Goal: Task Accomplishment & Management: Manage account settings

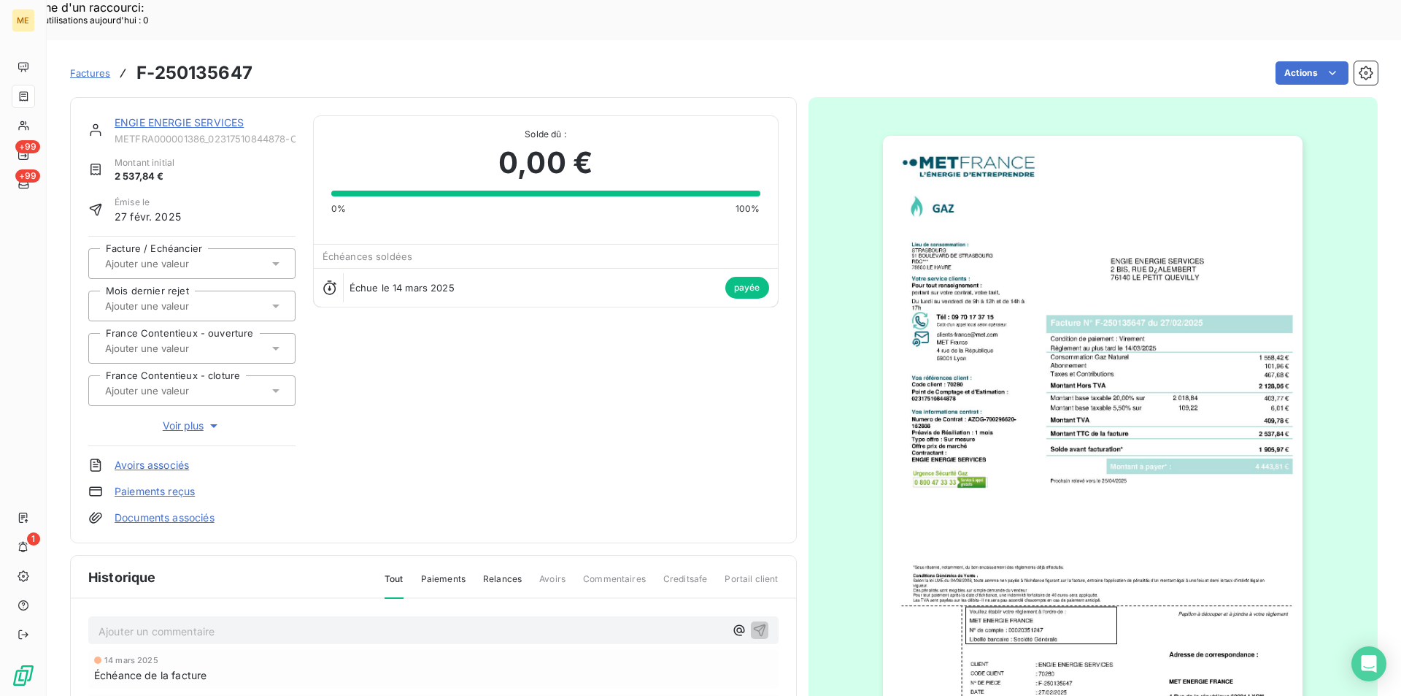
click at [107, 67] on span "Factures" at bounding box center [90, 73] width 40 height 12
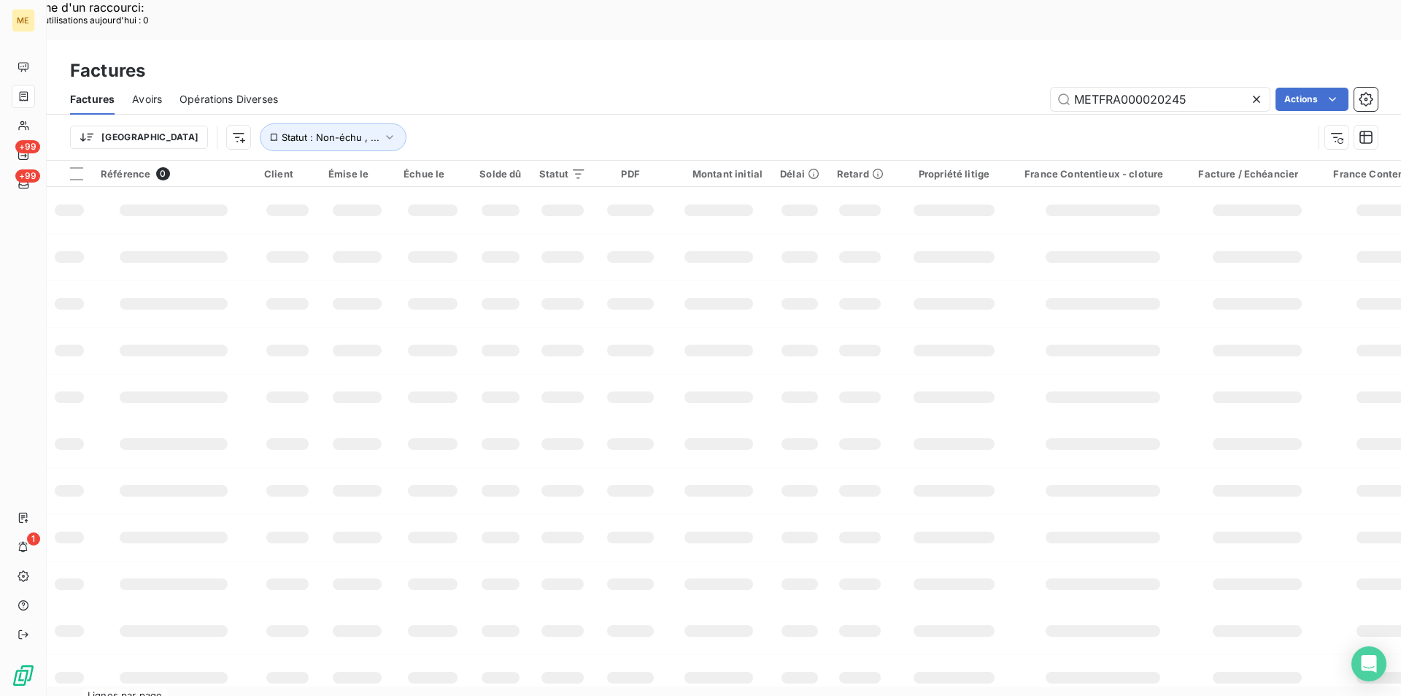
drag, startPoint x: 1186, startPoint y: 65, endPoint x: 944, endPoint y: 66, distance: 242.3
click at [944, 88] on div "METFRA000020245 Actions" at bounding box center [837, 99] width 1082 height 23
type input "F-250181719"
click at [382, 130] on icon "button" at bounding box center [389, 137] width 15 height 15
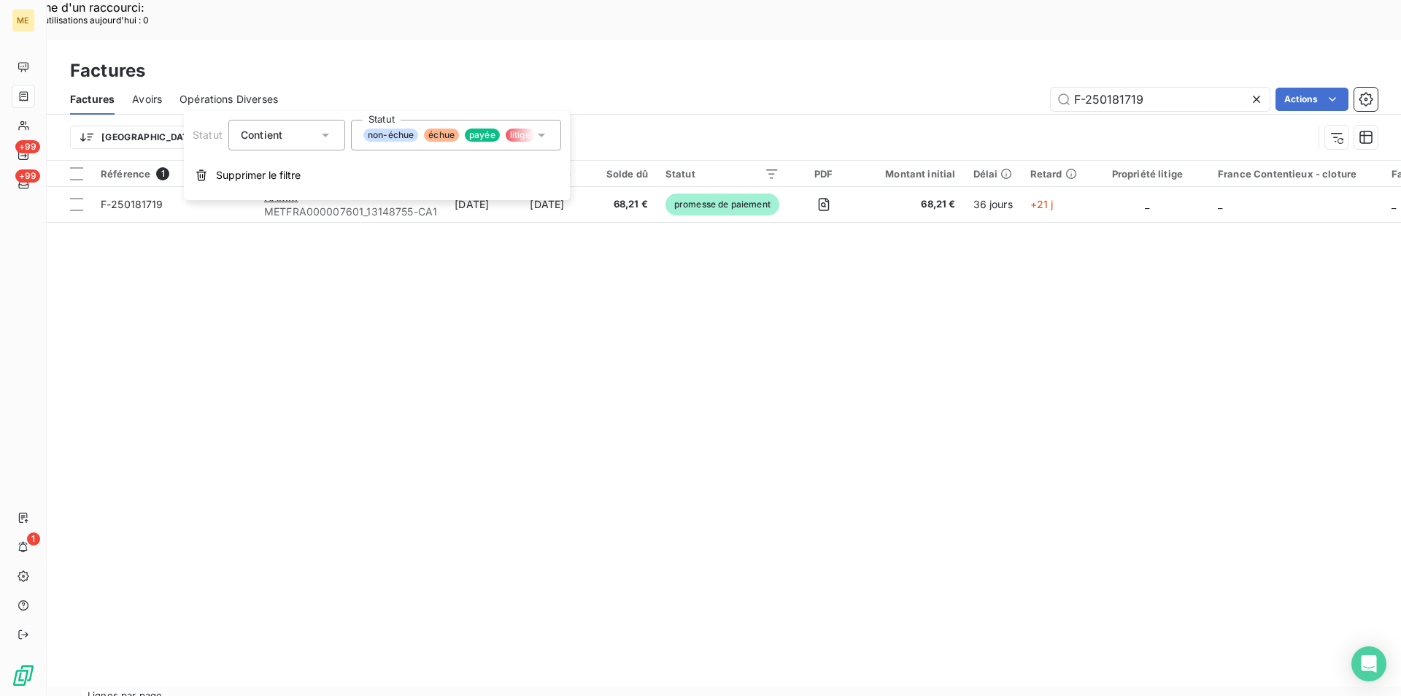
click at [321, 131] on icon at bounding box center [325, 135] width 15 height 15
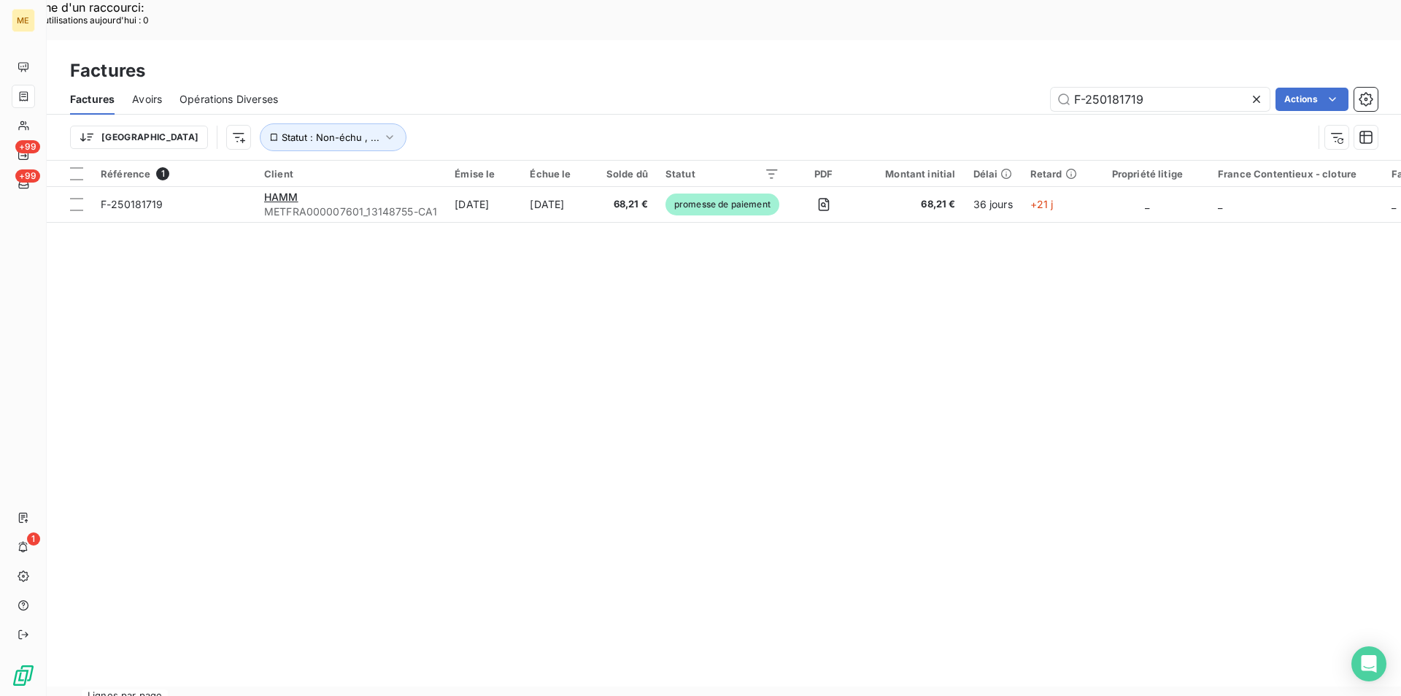
click at [131, 216] on div "Référence 1 Client Émise le Échue le Solde dû Statut PDF Montant initial Délai …" at bounding box center [724, 423] width 1355 height 525
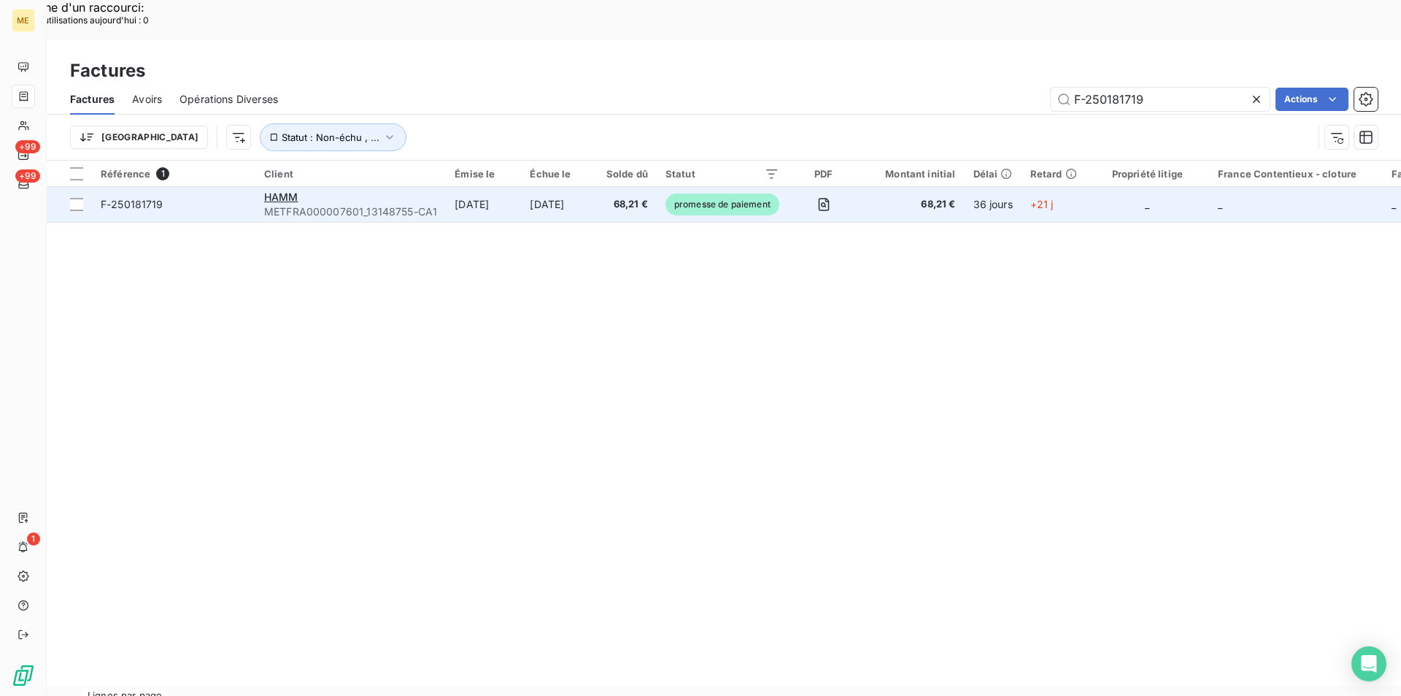
click at [160, 198] on span "F-250181719" at bounding box center [132, 204] width 63 height 12
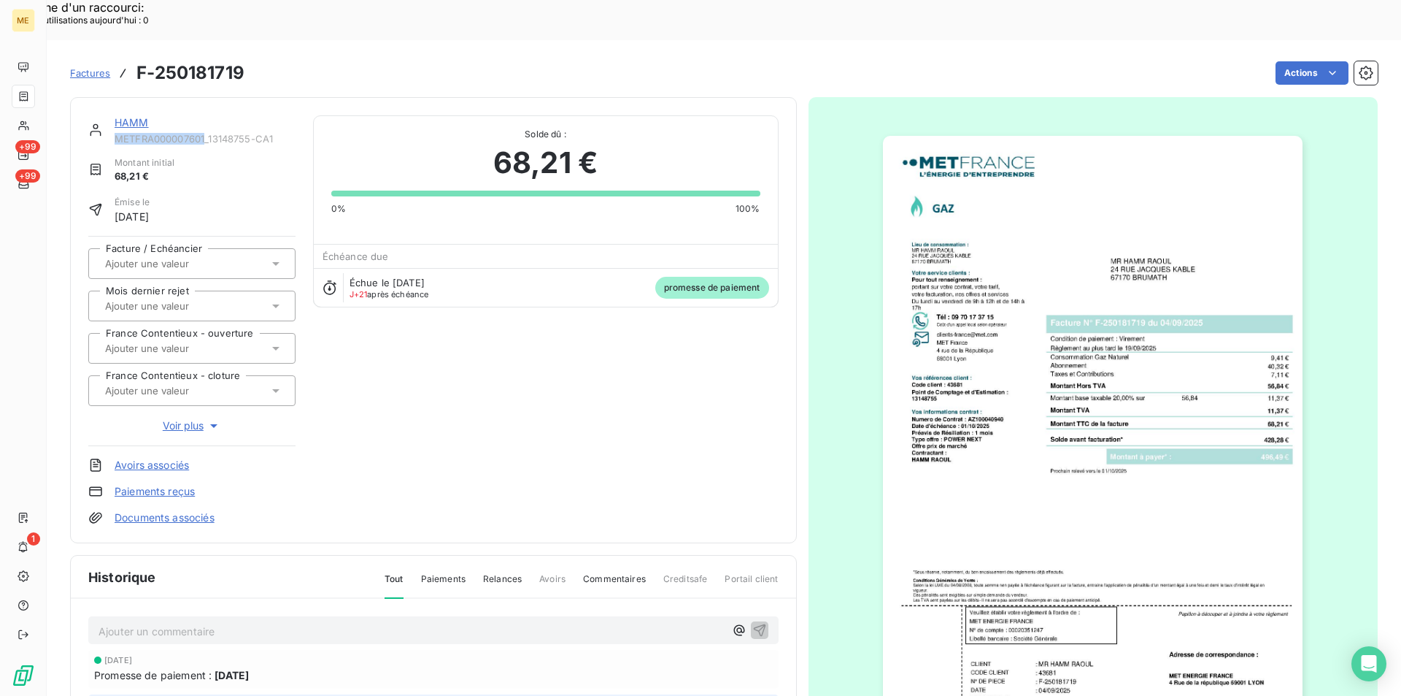
drag, startPoint x: 117, startPoint y: 99, endPoint x: 204, endPoint y: 100, distance: 87.6
click at [204, 133] on span "METFRA000007601_13148755-CA1" at bounding box center [205, 139] width 181 height 12
copy span "METFRA000007601"
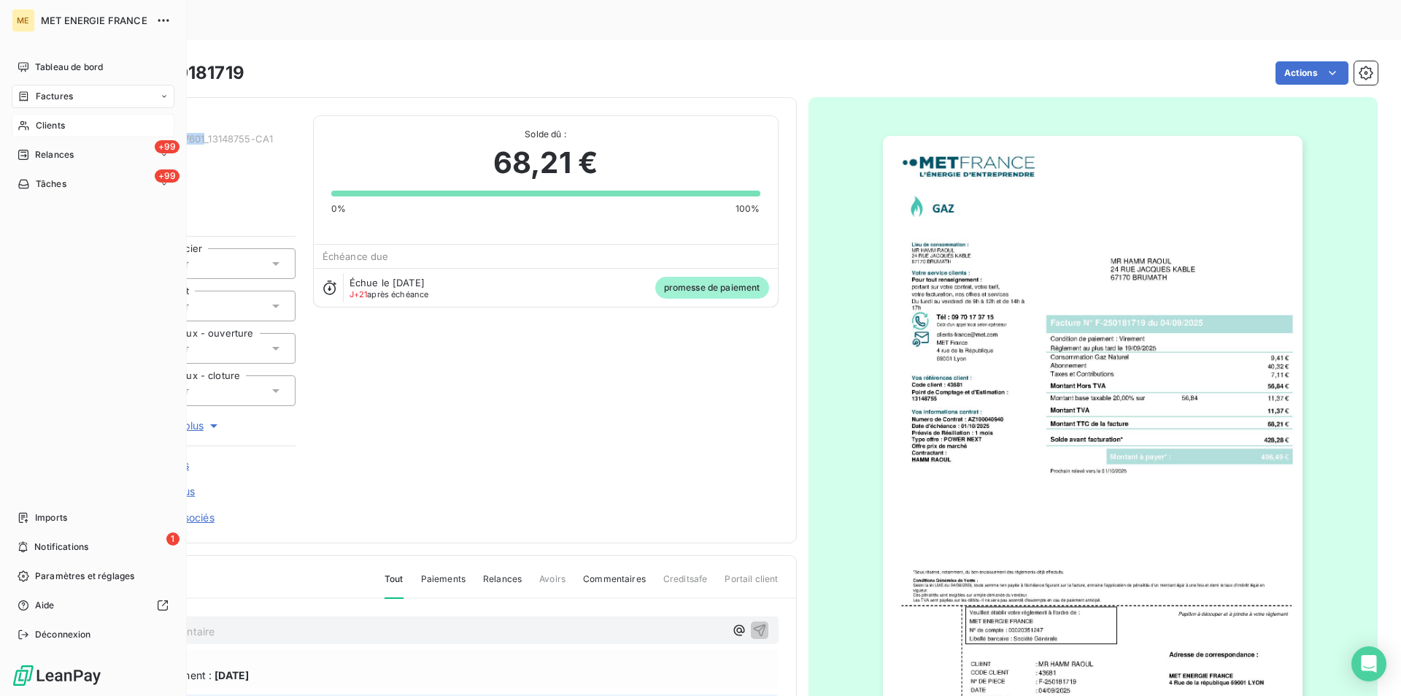
click at [45, 127] on span "Clients" at bounding box center [50, 125] width 29 height 13
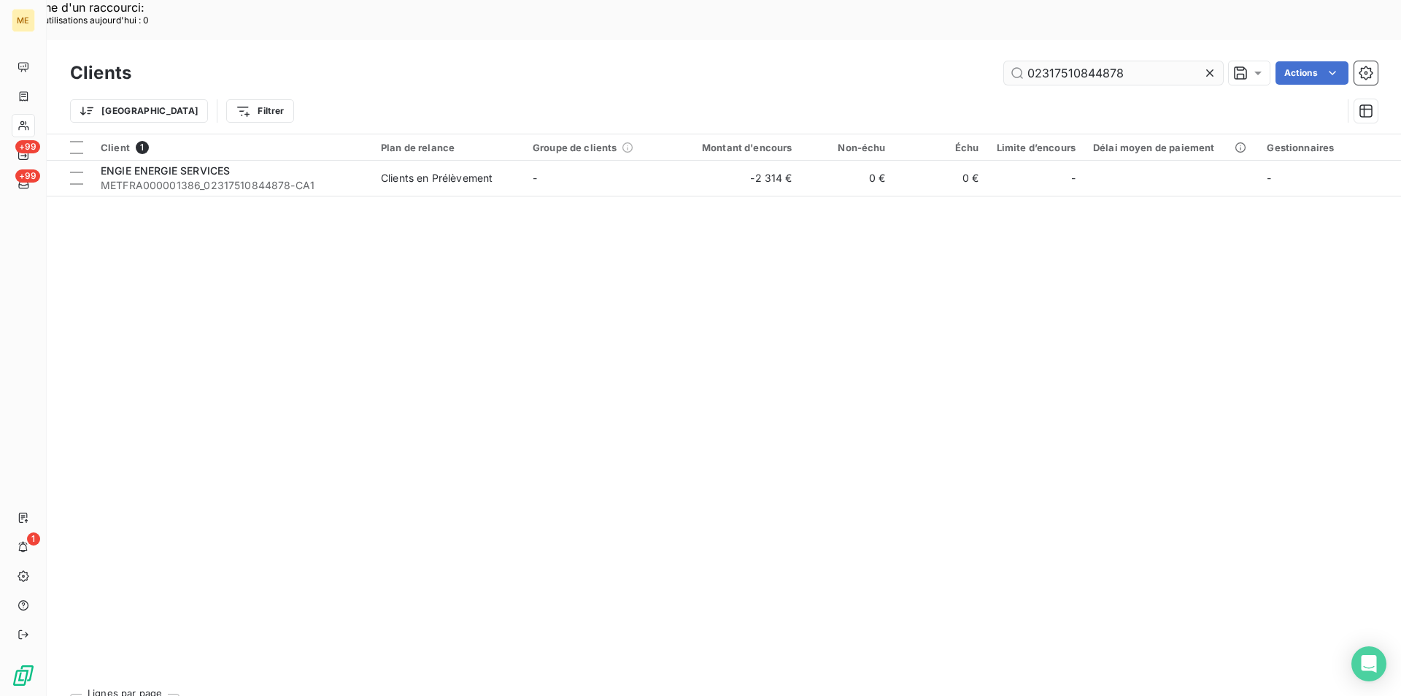
drag, startPoint x: 1133, startPoint y: 31, endPoint x: 1007, endPoint y: 29, distance: 125.6
click at [1007, 61] on input "02317510844878" at bounding box center [1113, 72] width 219 height 23
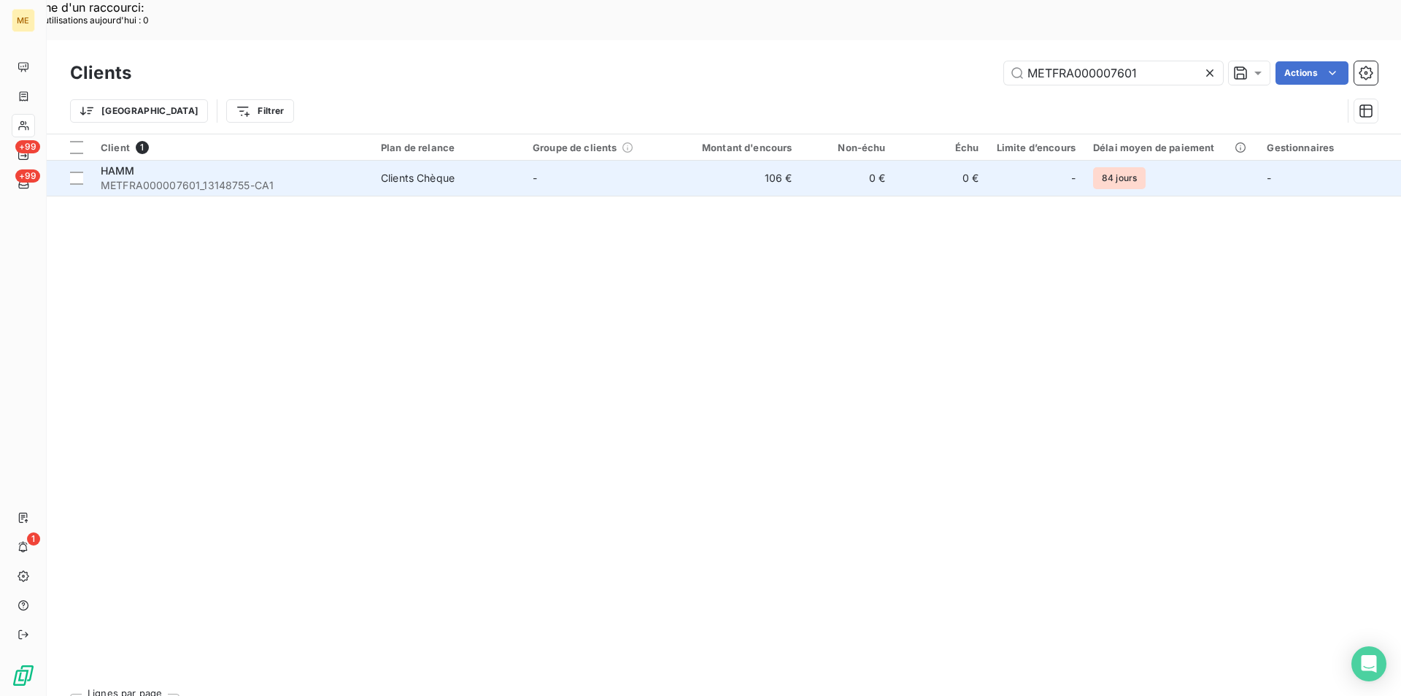
type input "METFRA000007601"
click at [199, 178] on span "METFRA000007601_13148755-CA1" at bounding box center [232, 185] width 263 height 15
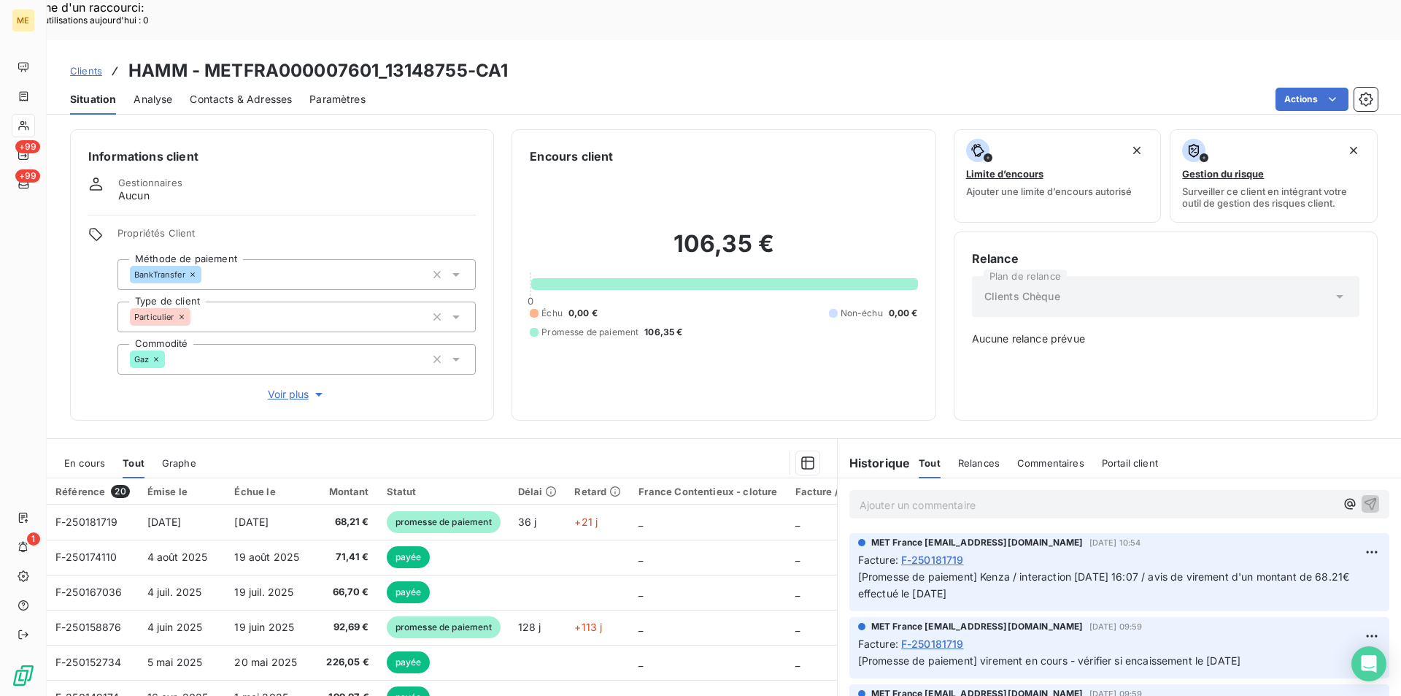
click at [107, 447] on div "En cours Tout Graphe" at bounding box center [442, 462] width 790 height 31
click at [104, 457] on span "En cours" at bounding box center [84, 463] width 41 height 12
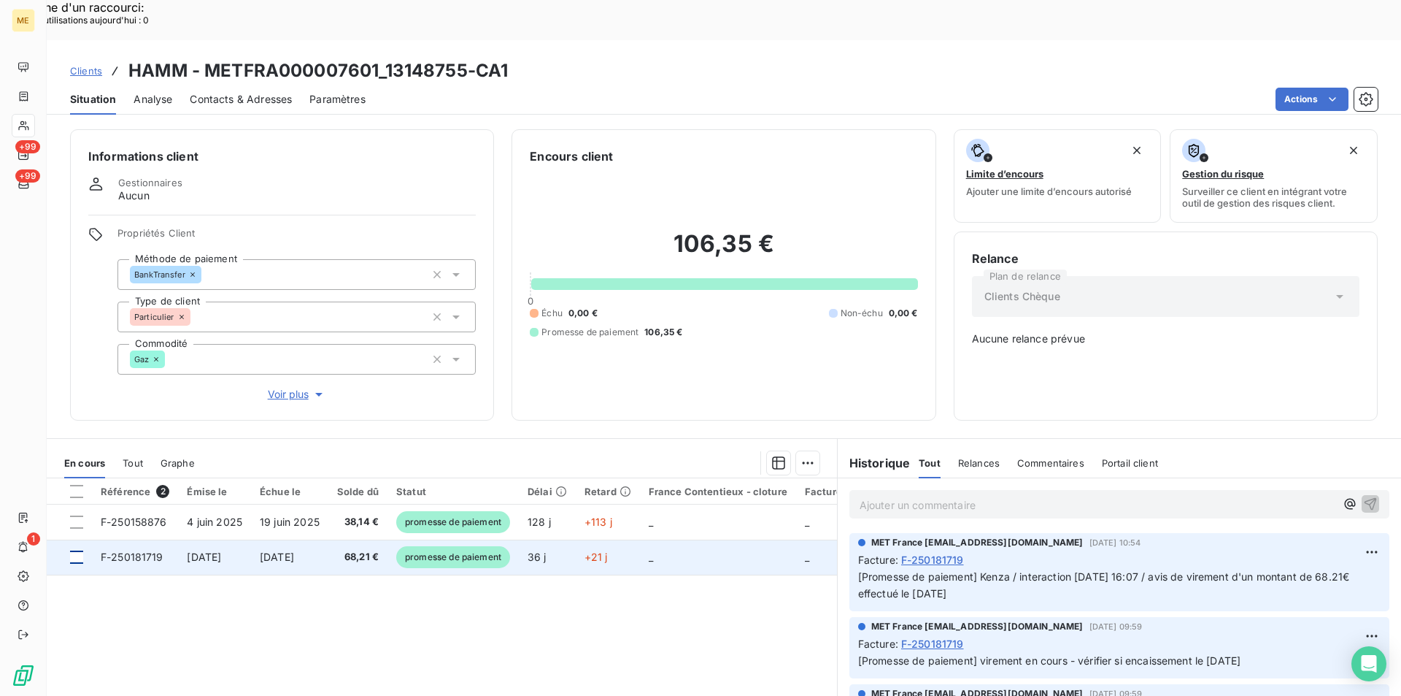
click at [76, 550] on div at bounding box center [76, 556] width 13 height 13
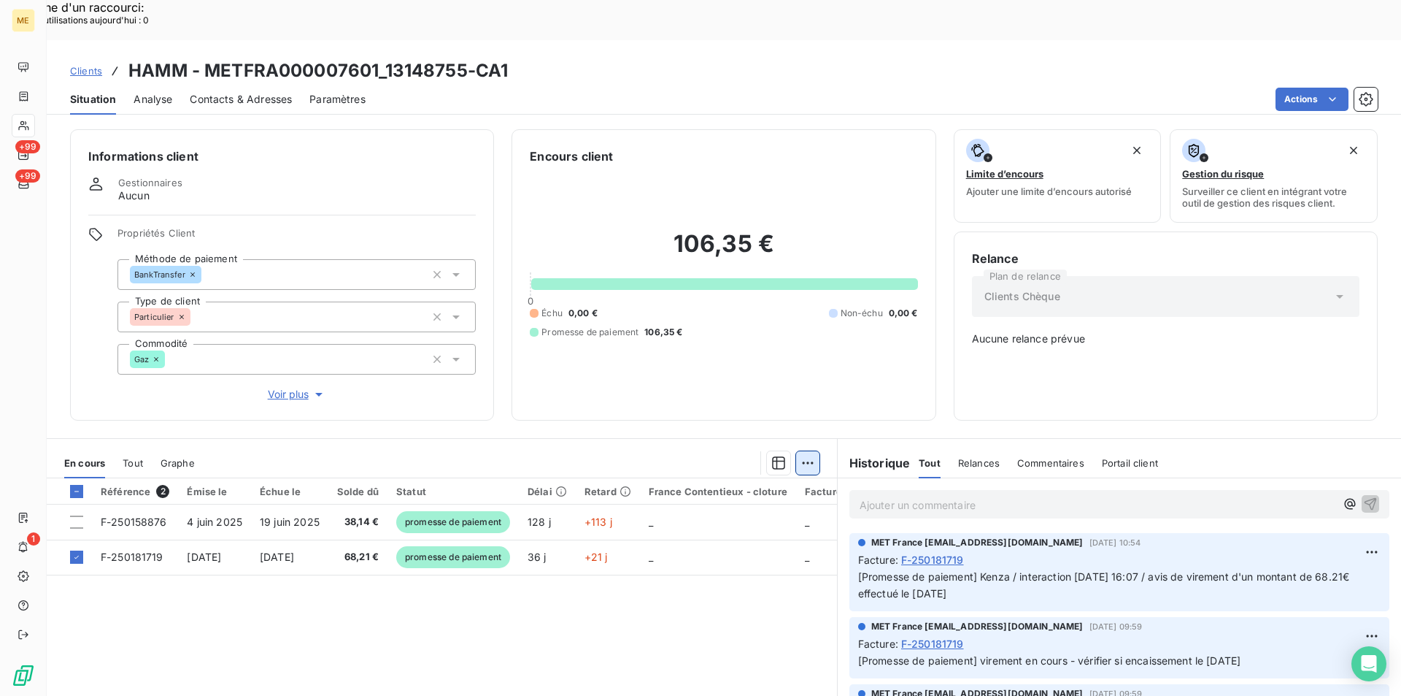
click at [789, 480] on div "Ajouter une promesse de paiement (1 facture)" at bounding box center [677, 479] width 258 height 23
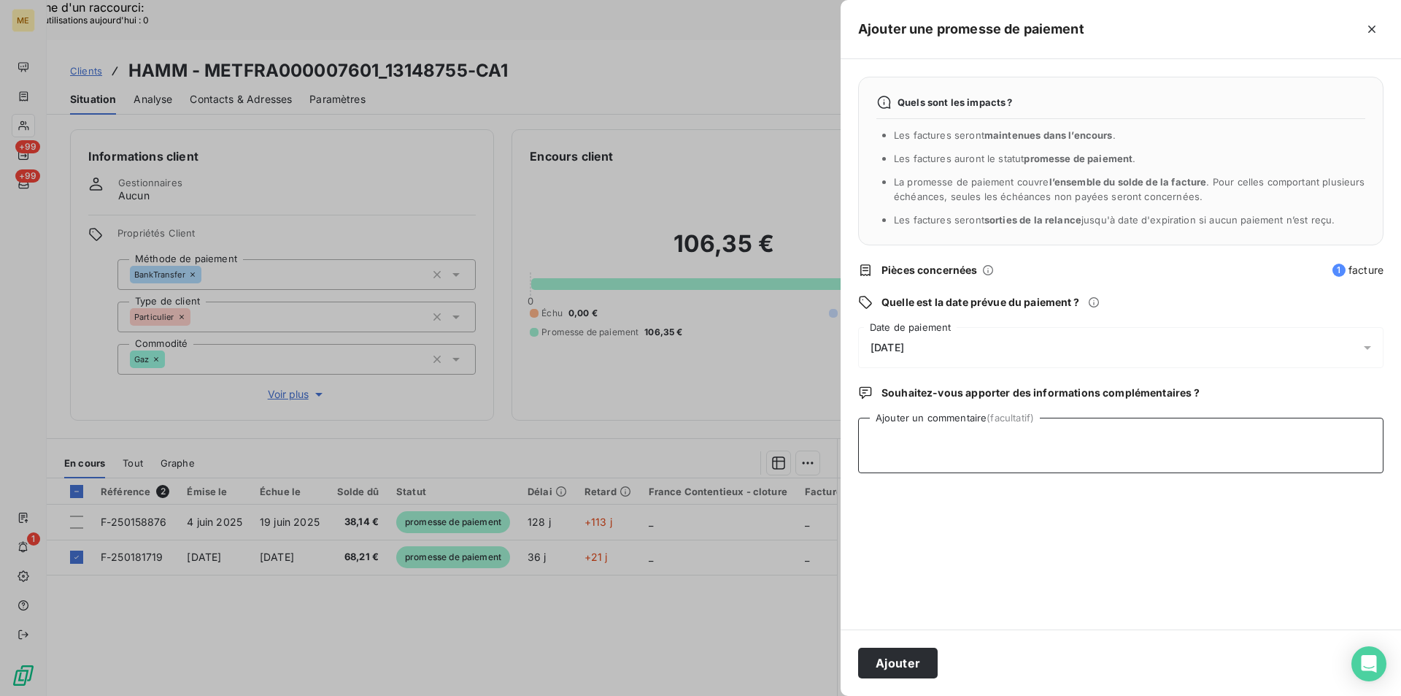
click at [883, 439] on textarea "Ajouter un commentaire (facultatif)" at bounding box center [1120, 444] width 525 height 55
paste textarea "Avis de virement 68,21 € facture n° F-250181719 sur interaction du 07/10 : [URL…"
type textarea "Avis de virement 68,21 € facture n° F-250181719 sur interaction du 07/10 : [URL…"
click at [919, 338] on div "[DATE]" at bounding box center [1120, 347] width 525 height 41
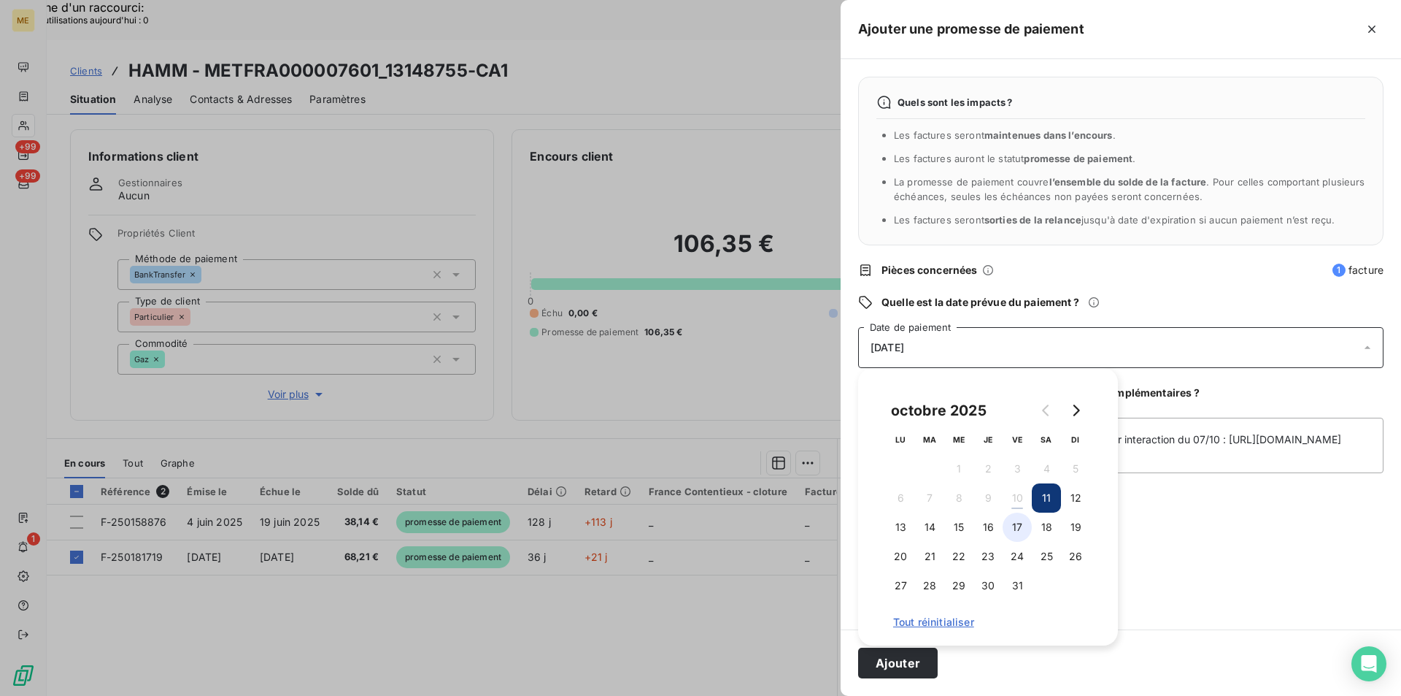
click at [1014, 530] on button "17" at bounding box center [1017, 526] width 29 height 29
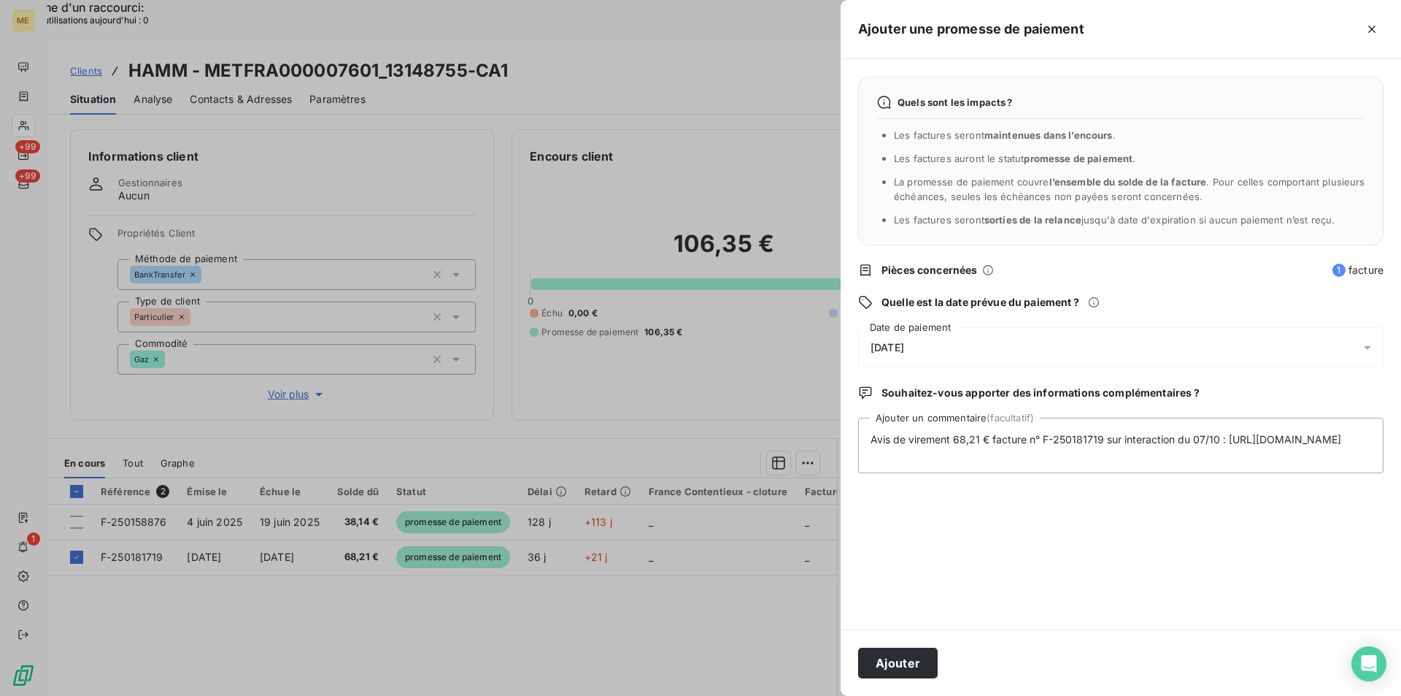
click at [1159, 557] on div "Quels sont les impacts ? Les factures seront maintenues dans l’encours . Les fa…" at bounding box center [1121, 344] width 561 height 570
click at [901, 655] on button "Ajouter" at bounding box center [898, 662] width 80 height 31
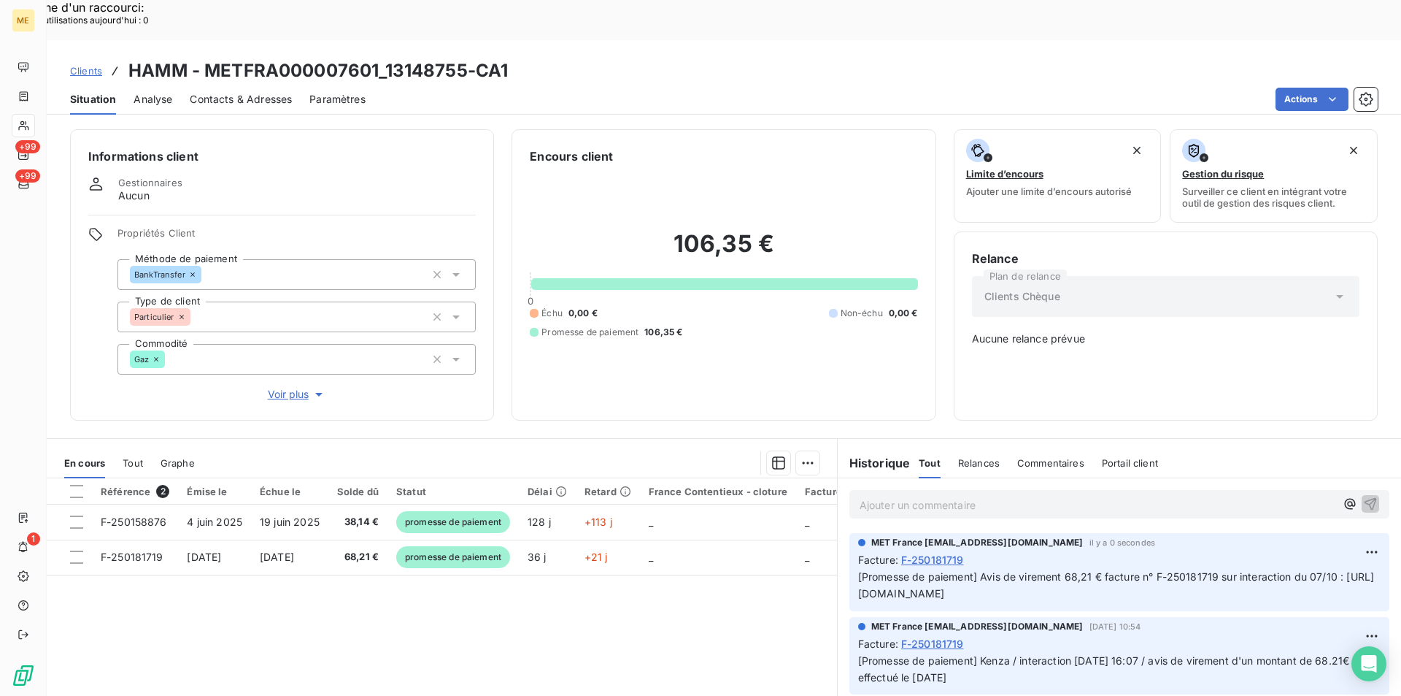
click at [94, 63] on link "Clients" at bounding box center [86, 70] width 32 height 15
click at [90, 65] on span "Clients" at bounding box center [86, 71] width 32 height 12
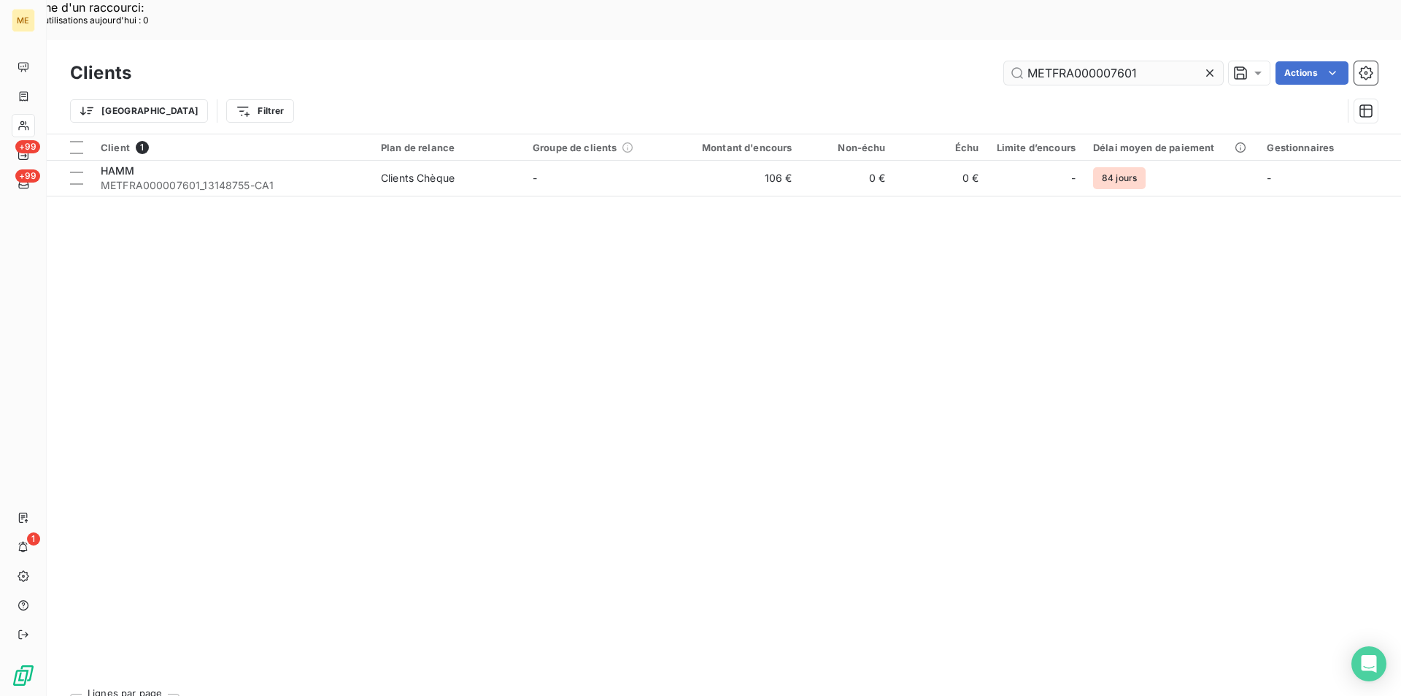
drag, startPoint x: 1160, startPoint y: 34, endPoint x: 1014, endPoint y: 25, distance: 145.5
click at [1014, 61] on input "METFRA000007601" at bounding box center [1113, 72] width 219 height 23
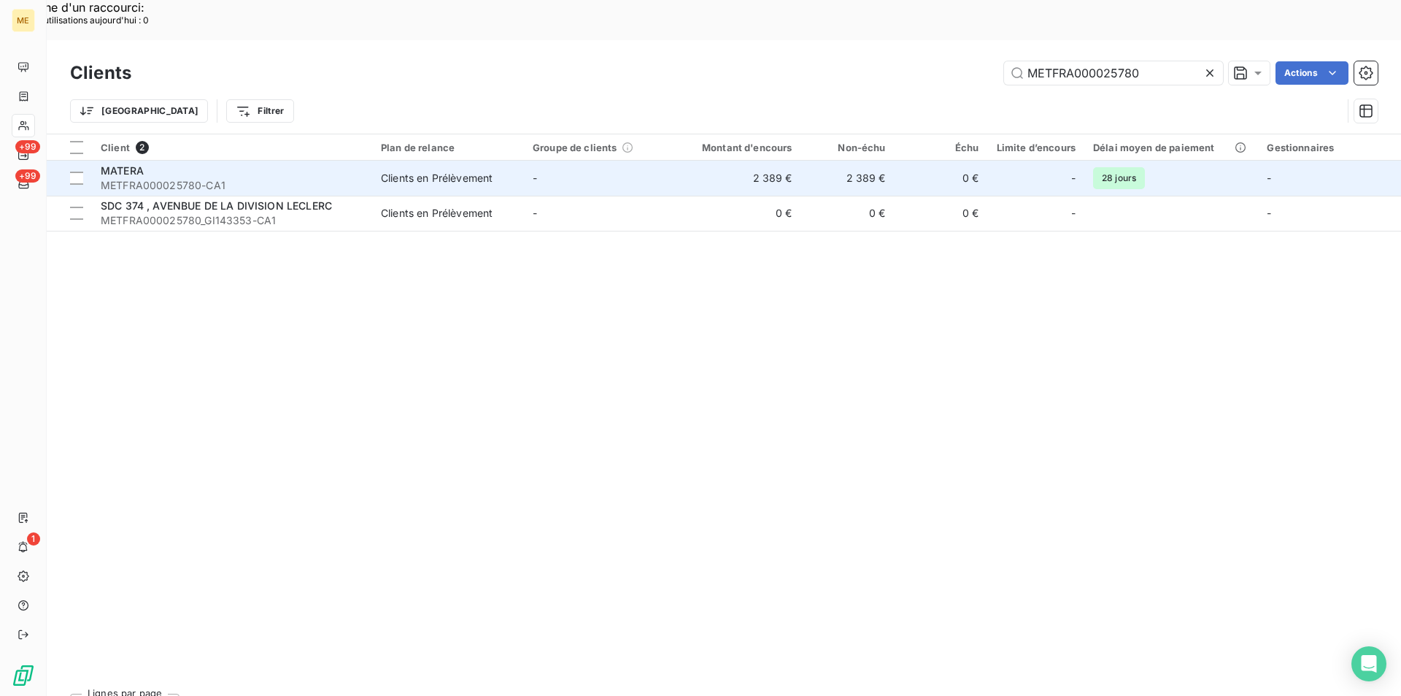
type input "METFRA000025780"
click at [191, 178] on span "METFRA000025780-CA1" at bounding box center [232, 185] width 263 height 15
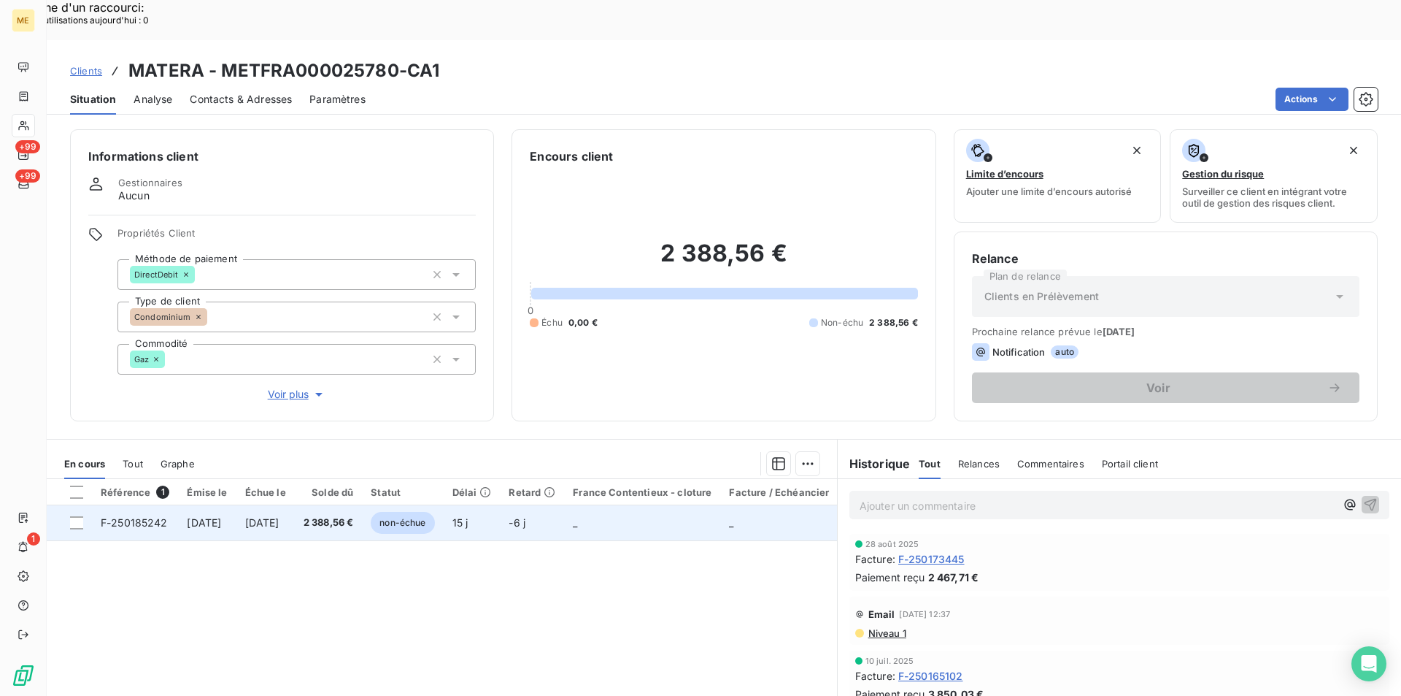
click at [153, 516] on span "F-250185242" at bounding box center [134, 522] width 67 height 12
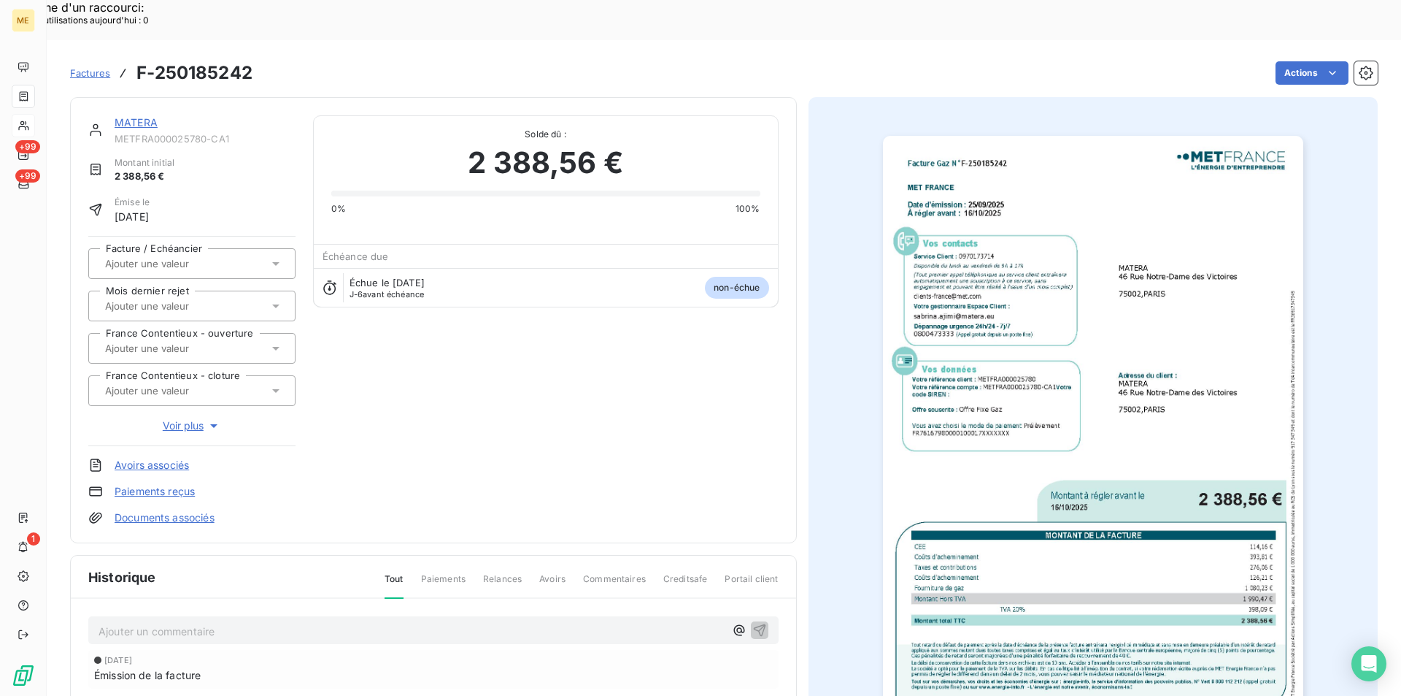
click at [1124, 382] on img "button" at bounding box center [1093, 433] width 420 height 594
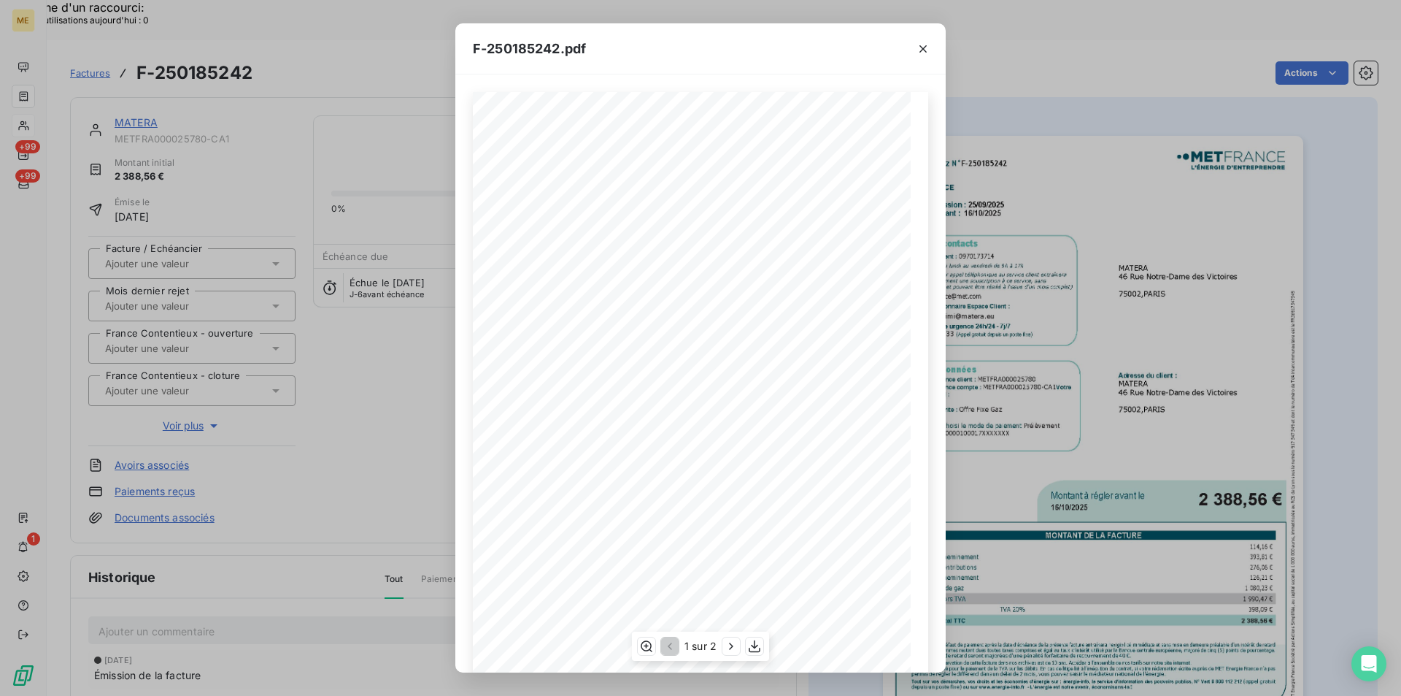
scroll to position [75, 0]
click at [761, 646] on icon "button" at bounding box center [754, 646] width 15 height 15
click at [917, 52] on icon "button" at bounding box center [923, 49] width 15 height 15
click at [923, 47] on icon "button" at bounding box center [923, 49] width 15 height 15
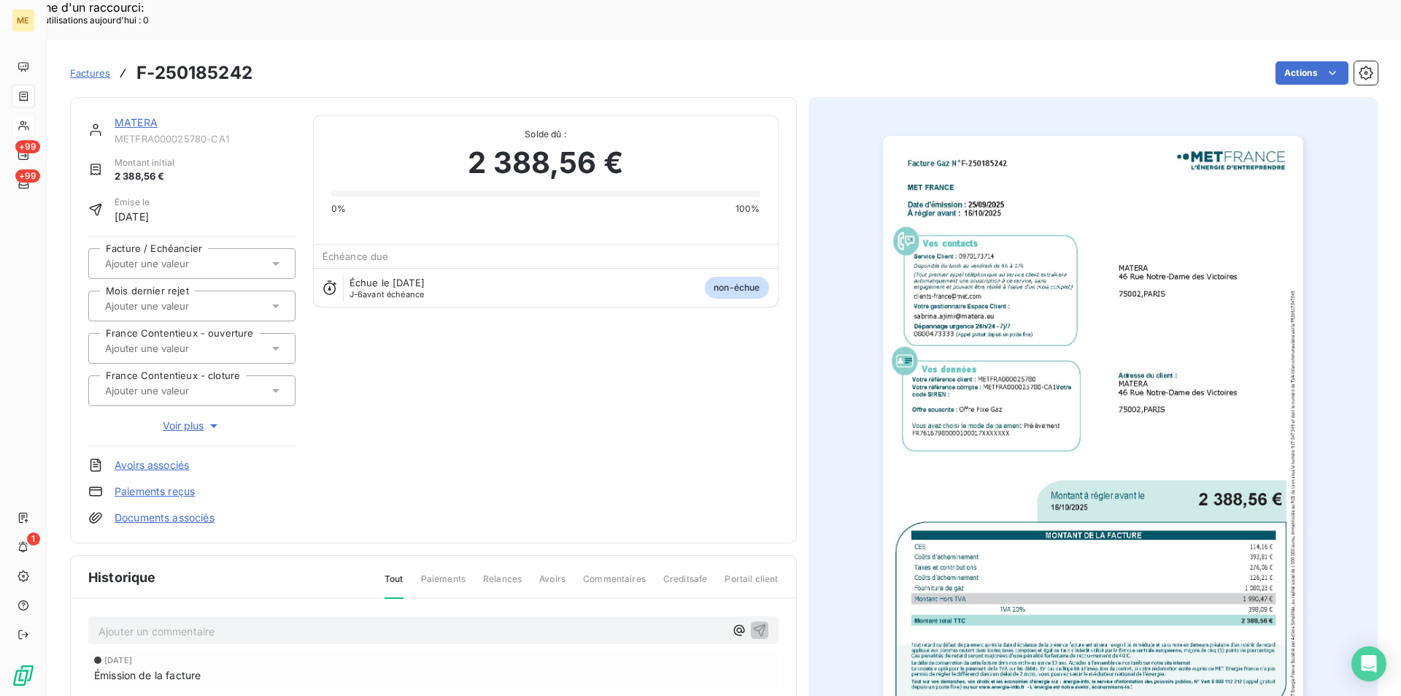
click at [923, 47] on div at bounding box center [911, 63] width 43 height 48
